Goal: Task Accomplishment & Management: Use online tool/utility

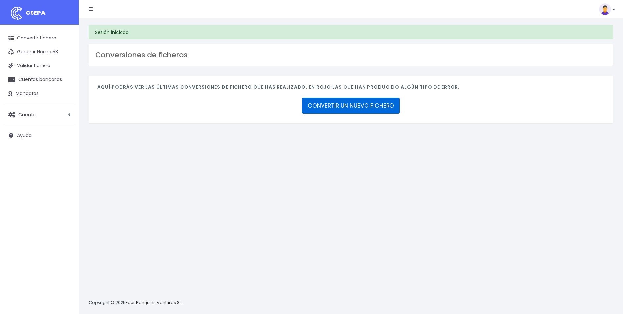
click at [365, 106] on link "CONVERTIR UN NUEVO FICHERO" at bounding box center [351, 106] width 98 height 16
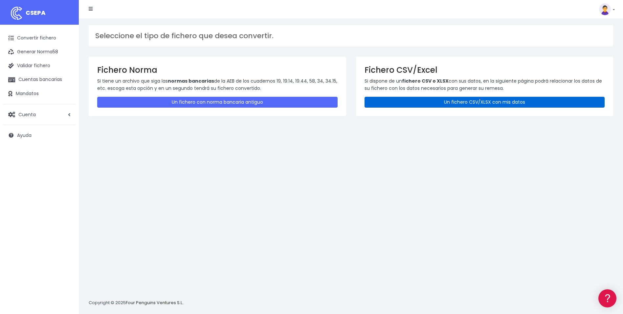
click at [478, 105] on link "Un fichero CSV/XLSX con mis datos" at bounding box center [485, 102] width 241 height 11
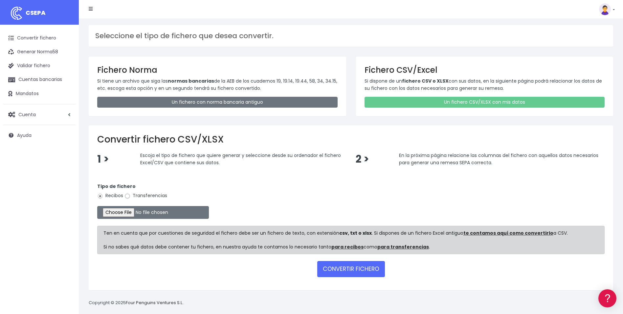
click at [127, 196] on input "Transferencias" at bounding box center [128, 196] width 6 height 6
radio input "true"
click at [133, 214] on input "file" at bounding box center [153, 212] width 112 height 13
type input "C:\fakepath\Copia de ALC_LIQUIDACION_SEPTIEMBRE.csv"
click at [336, 259] on form "Tipo de fichero Recibos Transferencias Ten en cuenta que por cuestiones de segu…" at bounding box center [351, 228] width 508 height 105
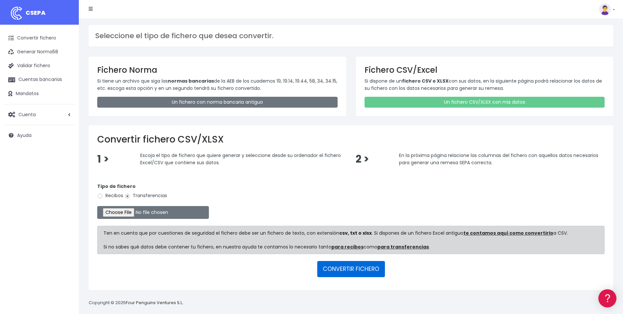
click at [352, 268] on button "CONVERTIR FICHERO" at bounding box center [351, 269] width 68 height 16
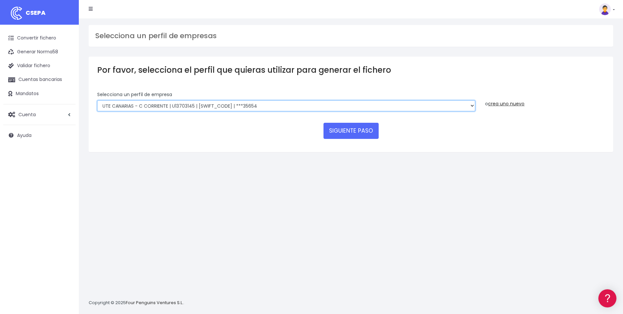
click at [441, 106] on select "INSTITUTO MEDITERRANEO DE ESTUDIOS DE PR | ES91001B53342739 | BSCHESMMXXX | ***…" at bounding box center [286, 105] width 378 height 11
select select "2478"
click at [97, 100] on select "INSTITUTO MEDITERRANEO DE ESTUDIOS DE PR | ES91001B53342739 | BSCHESMMXXX | ***…" at bounding box center [286, 105] width 378 height 11
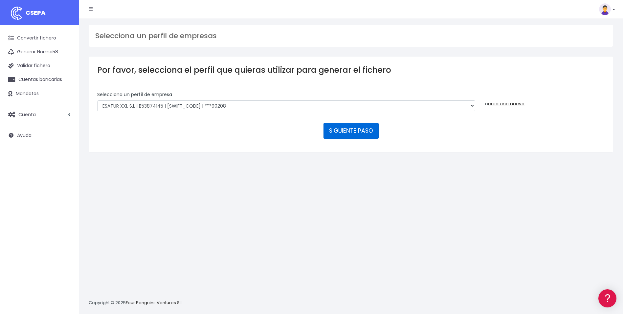
click at [344, 134] on button "SIGUIENTE PASO" at bounding box center [351, 131] width 55 height 16
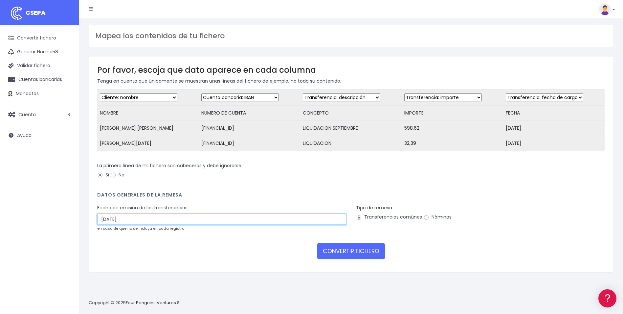
click at [142, 224] on input "10/09/2025" at bounding box center [221, 218] width 249 height 11
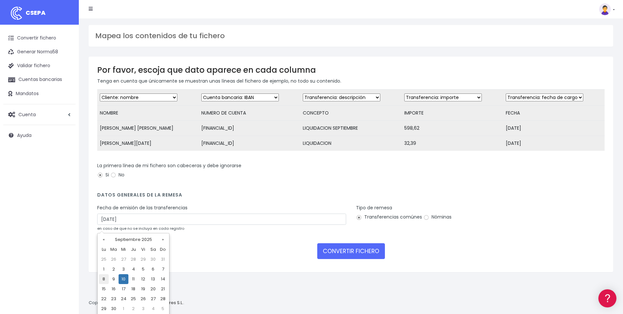
click at [103, 279] on td "8" at bounding box center [104, 279] width 10 height 10
type input "08/09/2025"
click at [427, 220] on input "Nóminas" at bounding box center [427, 217] width 6 height 6
radio input "true"
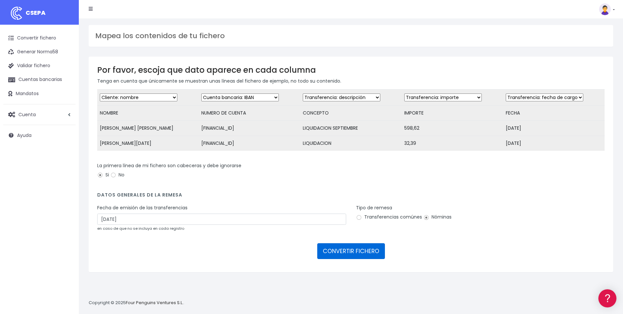
click at [367, 252] on button "CONVERTIR FICHERO" at bounding box center [351, 251] width 68 height 16
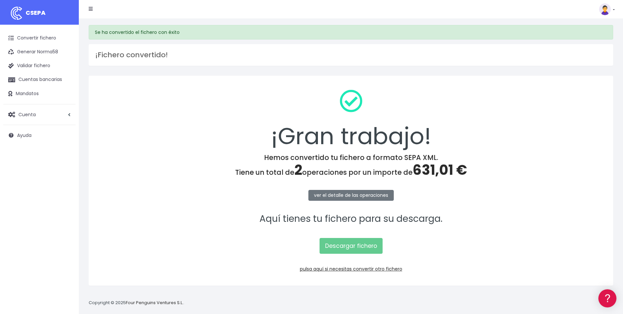
scroll to position [6, 0]
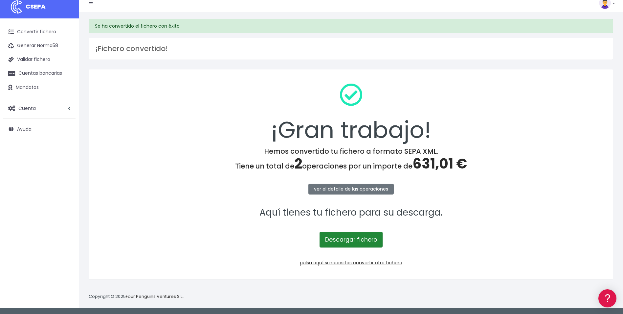
click at [369, 245] on link "Descargar fichero" at bounding box center [351, 239] width 63 height 16
click at [380, 263] on link "pulsa aquí si necesitas convertir otro fichero" at bounding box center [351, 262] width 103 height 7
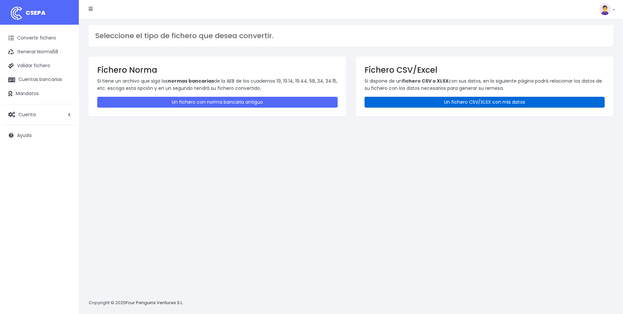
click at [496, 98] on link "Un fichero CSV/XLSX con mis datos" at bounding box center [485, 102] width 241 height 11
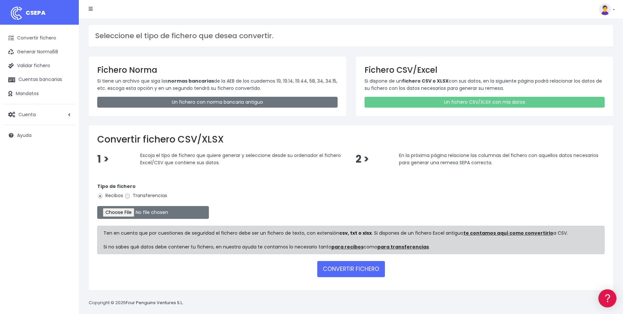
click at [127, 195] on input "Transferencias" at bounding box center [128, 196] width 6 height 6
radio input "true"
click at [126, 212] on input "file" at bounding box center [153, 212] width 112 height 13
type input "C:\fakepath\Copia de UTECANARIAS_LPA_BOLSAVACACIONES_CARMENNIEVES.csv"
click at [355, 271] on button "CONVERTIR FICHERO" at bounding box center [351, 269] width 68 height 16
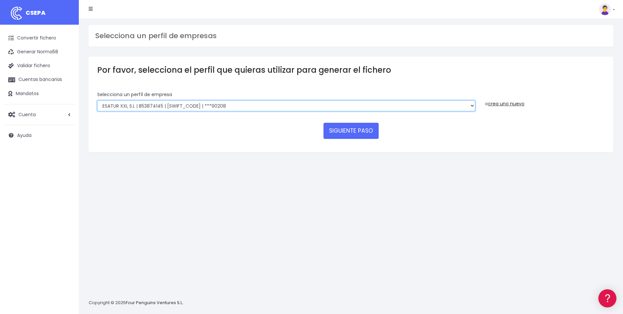
click at [473, 105] on select "INSTITUTO MEDITERRANEO DE ESTUDIOS DE PR | ES91001B53342739 | [SWIFT_CODE] | **…" at bounding box center [286, 105] width 378 height 11
select select "1887"
click at [97, 100] on select "INSTITUTO MEDITERRANEO DE ESTUDIOS DE PR | ES91001B53342739 | [SWIFT_CODE] | **…" at bounding box center [286, 105] width 378 height 11
click at [346, 130] on button "SIGUIENTE PASO" at bounding box center [351, 131] width 55 height 16
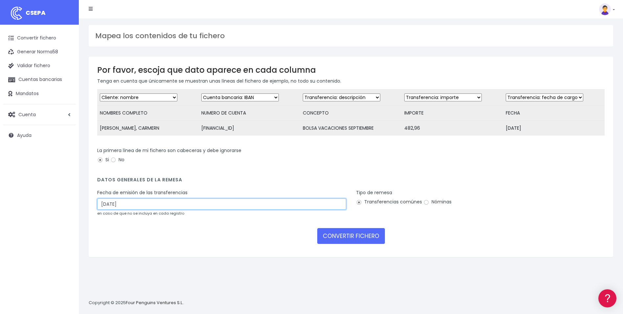
click at [157, 205] on input "[DATE]" at bounding box center [221, 203] width 249 height 11
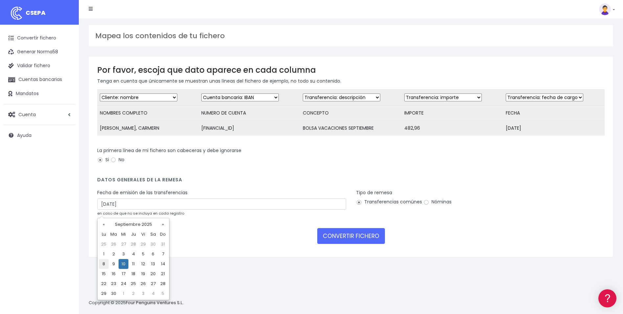
click at [103, 264] on td "8" at bounding box center [104, 264] width 10 height 10
type input "[DATE]"
click at [426, 205] on input "Nóminas" at bounding box center [427, 202] width 6 height 6
radio input "true"
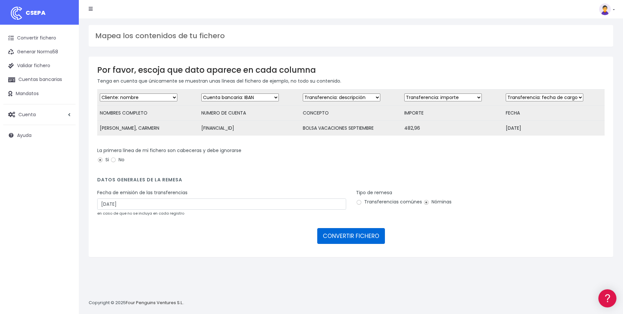
click at [369, 244] on button "CONVERTIR FICHERO" at bounding box center [351, 236] width 68 height 16
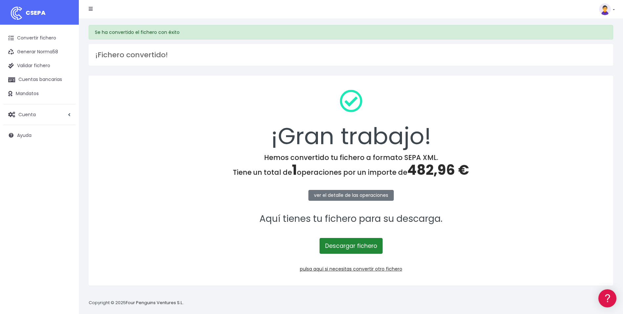
click at [361, 247] on link "Descargar fichero" at bounding box center [351, 246] width 63 height 16
